Goal: Check status: Check status

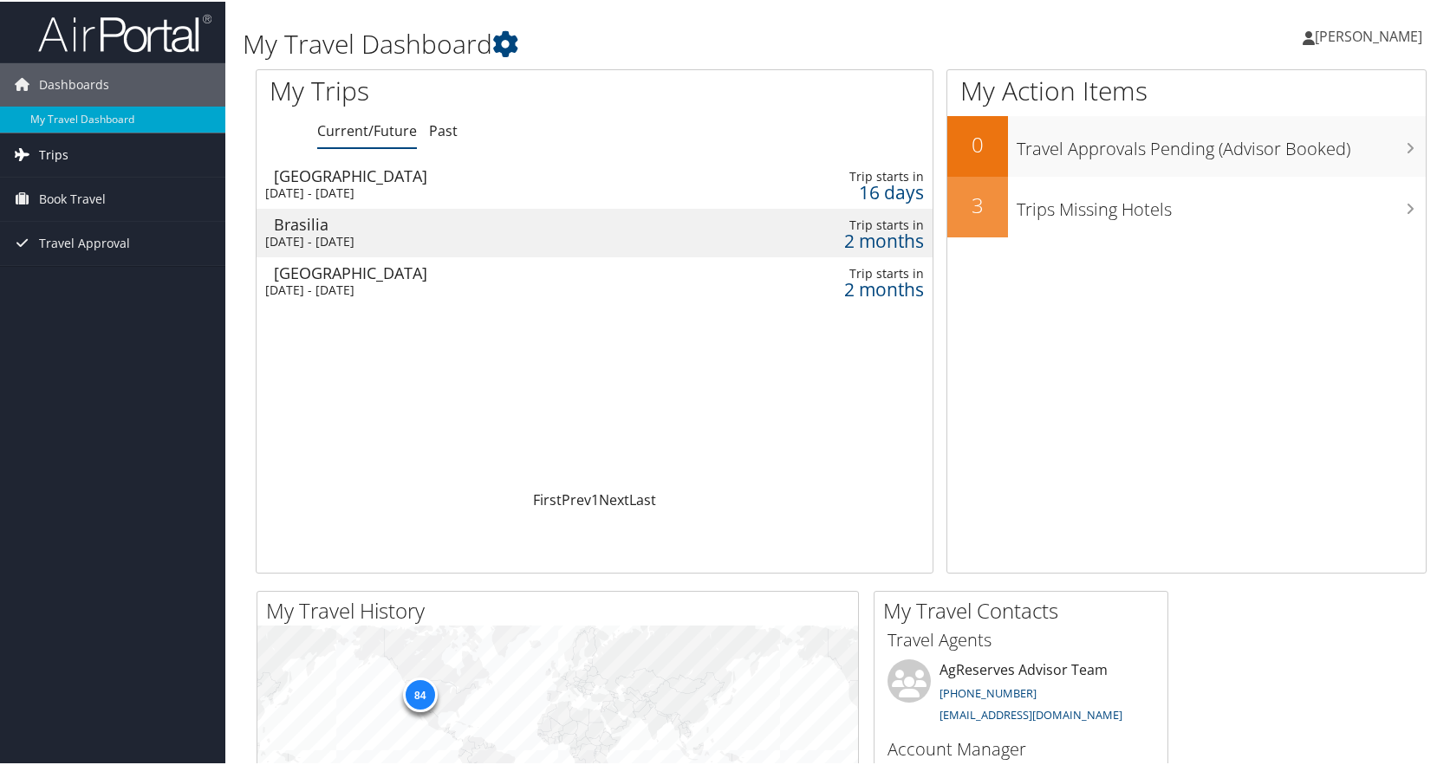
click at [63, 143] on span "Trips" at bounding box center [53, 153] width 29 height 43
click at [94, 185] on link "Current/Future Trips" at bounding box center [112, 188] width 225 height 26
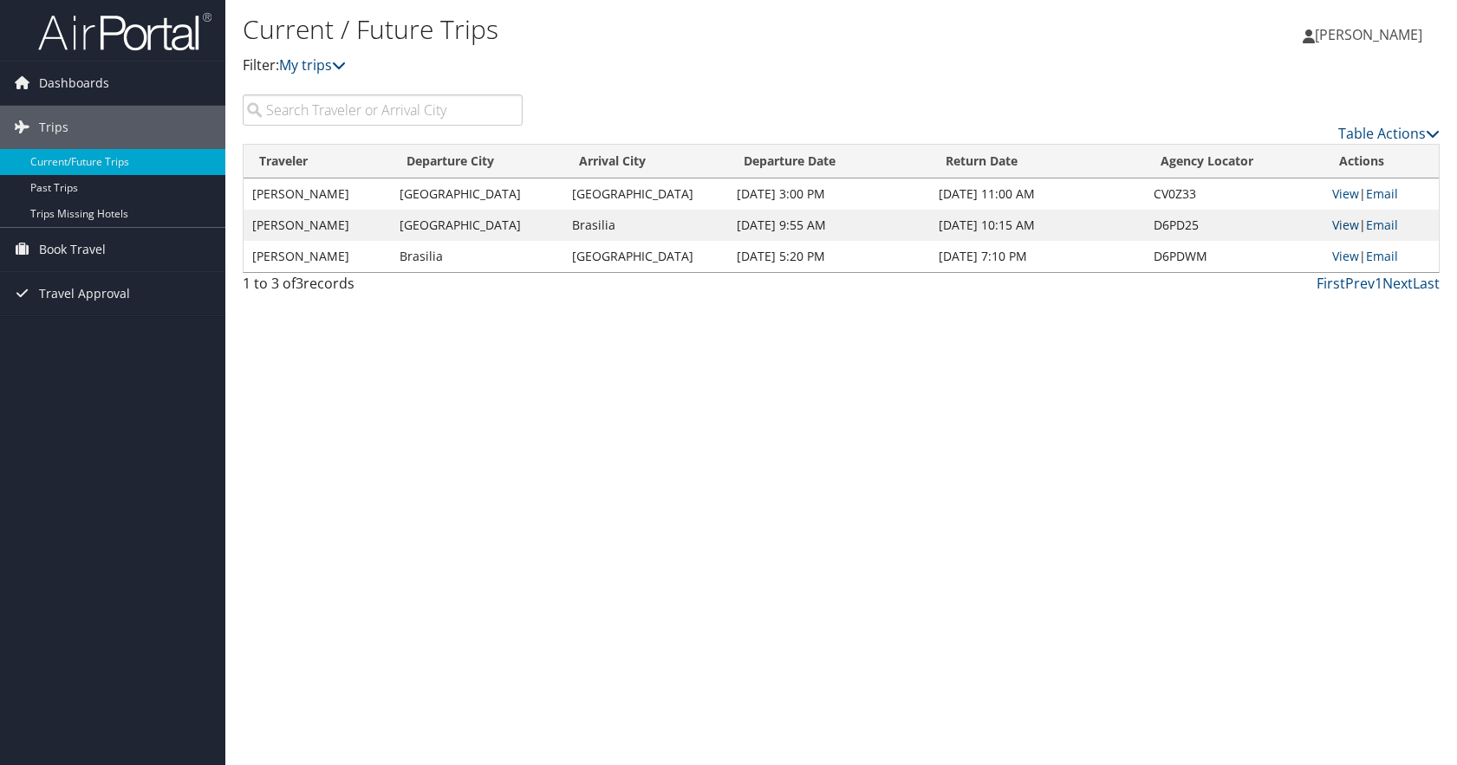
click at [1334, 222] on link "View" at bounding box center [1345, 225] width 27 height 16
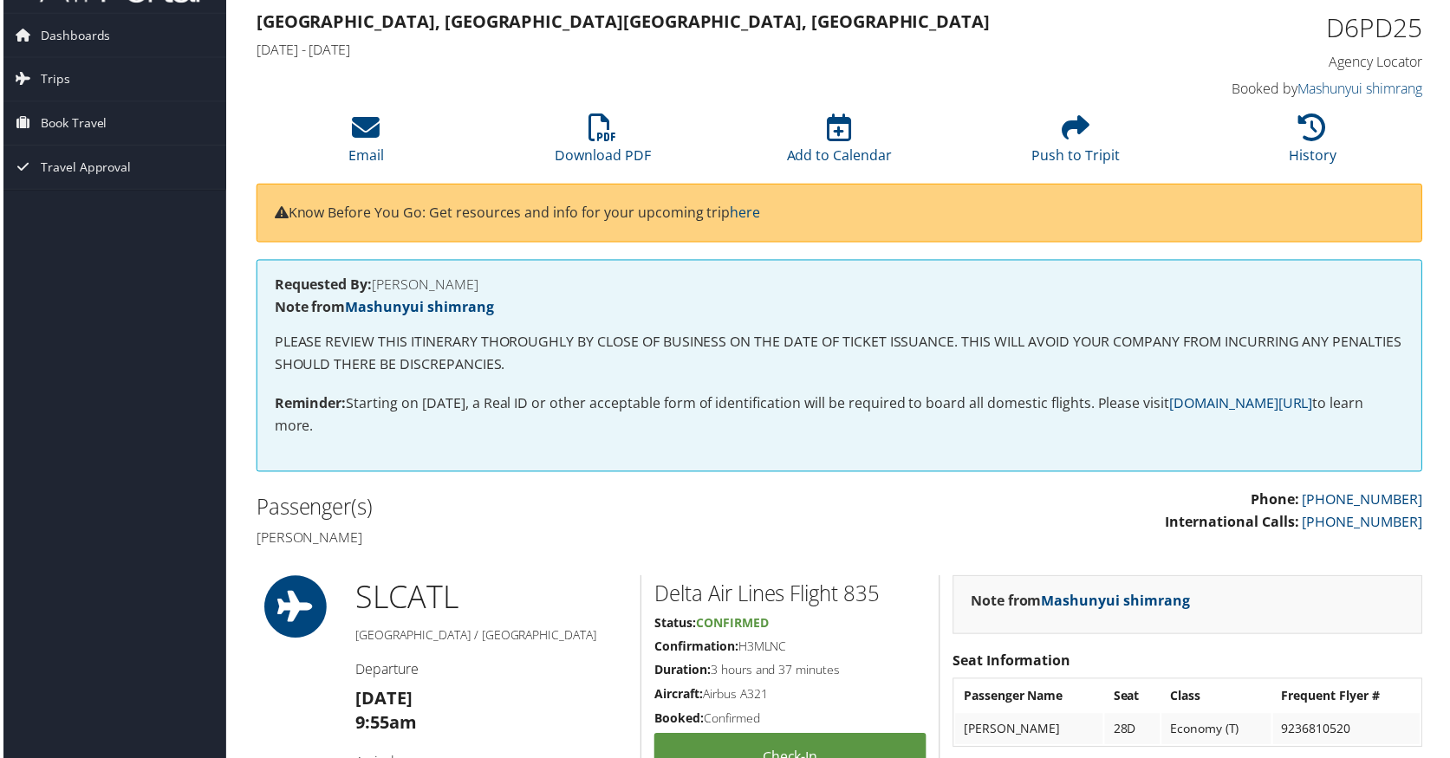
scroll to position [0, 2]
